Goal: Information Seeking & Learning: Learn about a topic

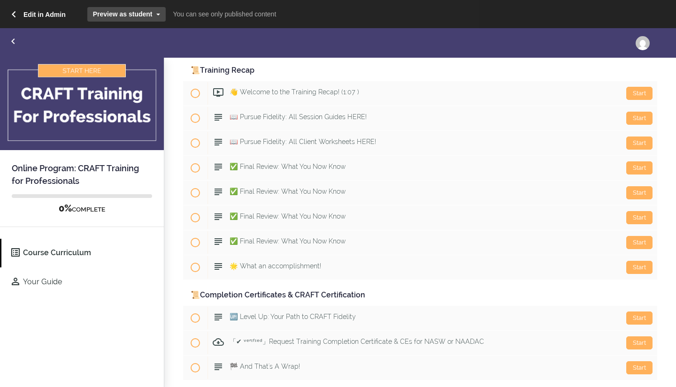
scroll to position [5497, 0]
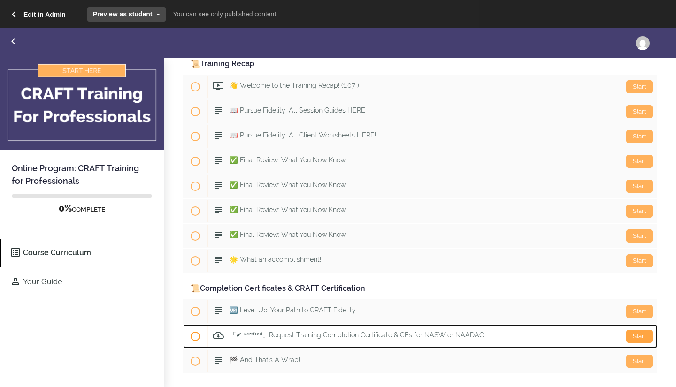
click at [634, 339] on div "Start" at bounding box center [639, 336] width 26 height 13
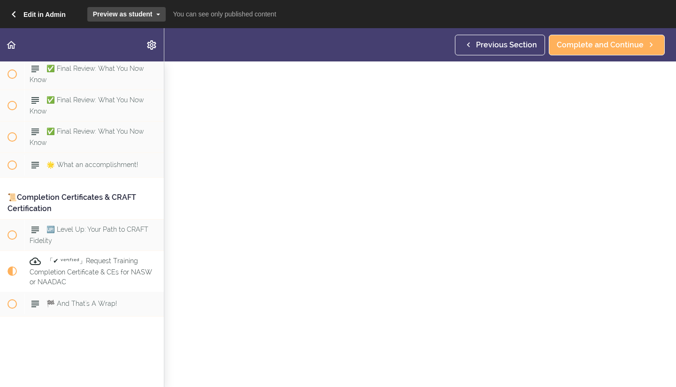
scroll to position [112, 0]
click at [437, 371] on span "Complete and Continue" at bounding box center [413, 376] width 87 height 11
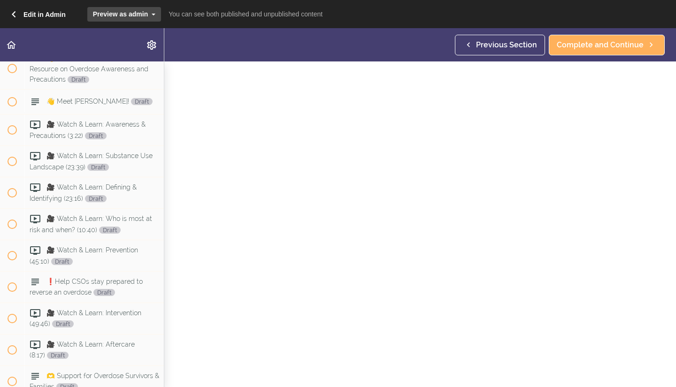
scroll to position [74, 0]
click at [17, 13] on link "Edit in Admin" at bounding box center [36, 14] width 87 height 28
